Goal: Task Accomplishment & Management: Use online tool/utility

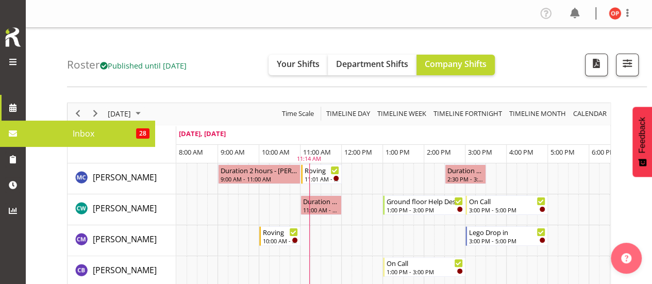
click at [13, 134] on span at bounding box center [12, 133] width 15 height 15
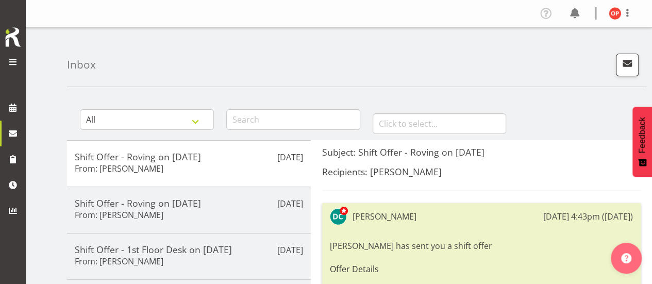
click at [12, 60] on span at bounding box center [13, 62] width 12 height 12
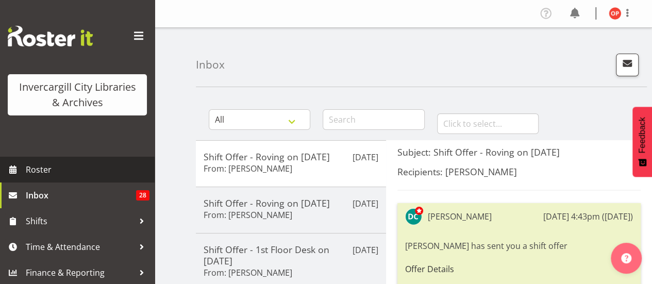
click at [54, 173] on span "Roster" at bounding box center [88, 169] width 124 height 15
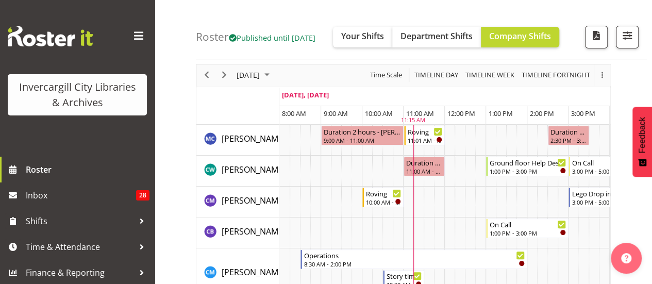
scroll to position [39, 0]
